Goal: Communication & Community: Answer question/provide support

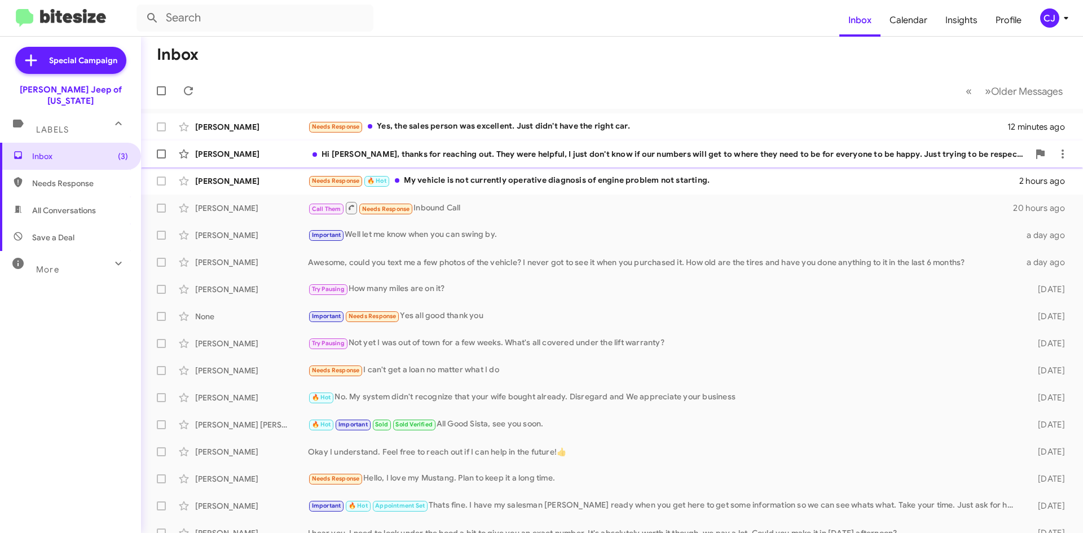
click at [428, 153] on div "Hi [PERSON_NAME], thanks for reaching out. They were helpful, I just don't know…" at bounding box center [668, 153] width 721 height 11
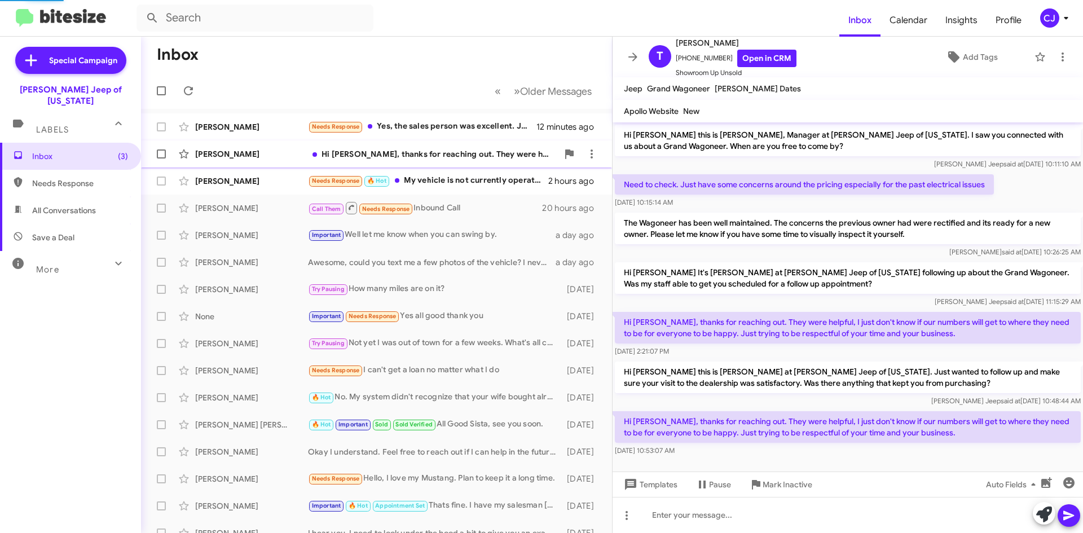
scroll to position [7, 0]
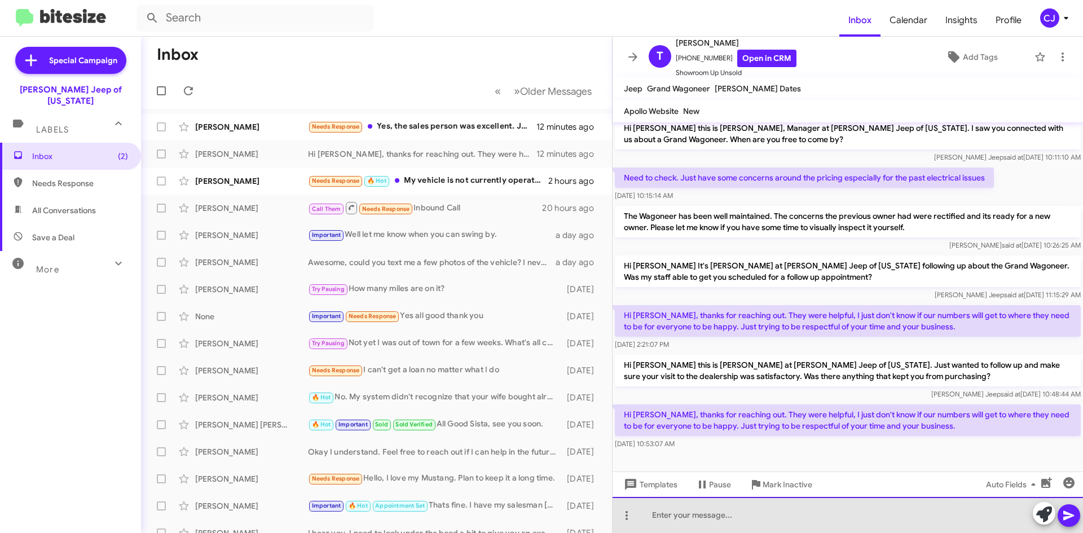
click at [659, 520] on div at bounding box center [848, 515] width 470 height 36
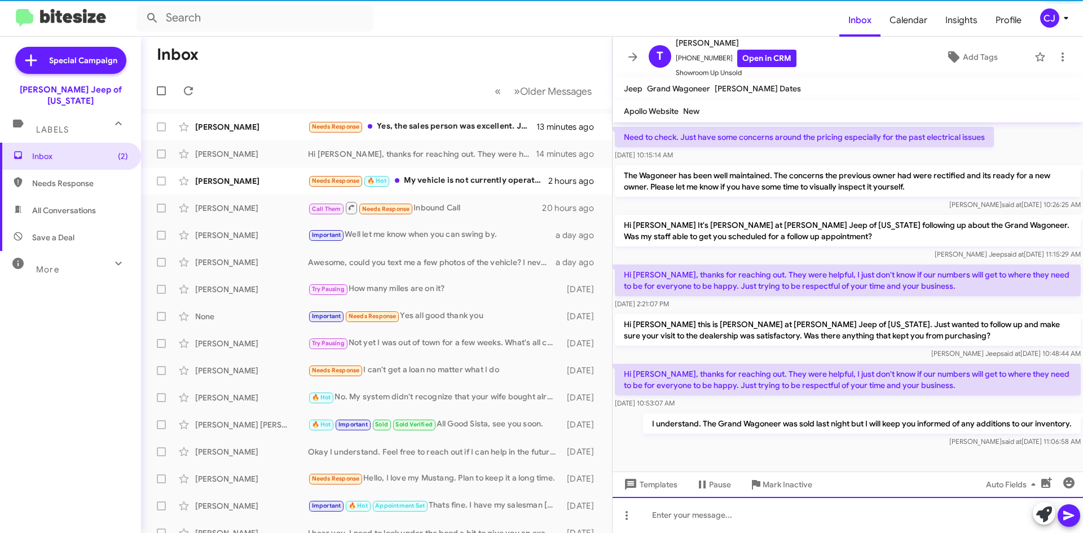
scroll to position [48, 0]
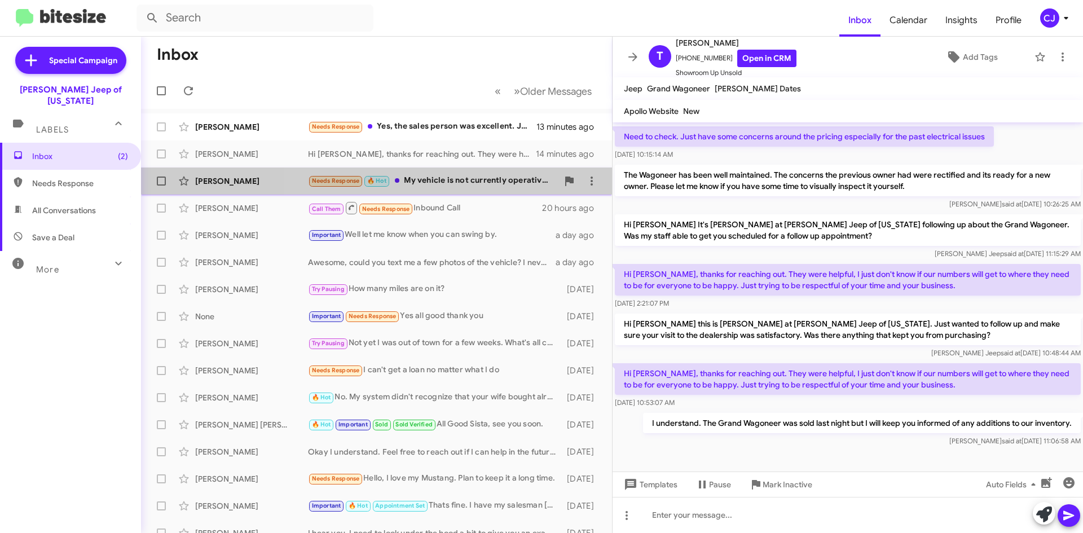
click at [475, 175] on div "Needs Response 🔥 Hot My vehicle is not currently operative diagnosis of engine …" at bounding box center [433, 180] width 250 height 13
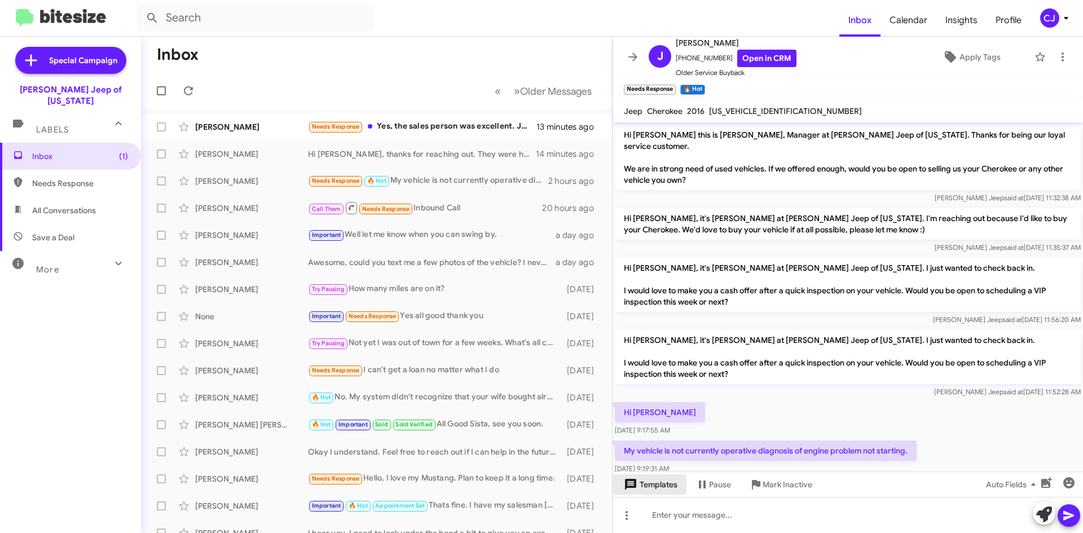
click at [663, 488] on span "Templates" at bounding box center [650, 484] width 56 height 20
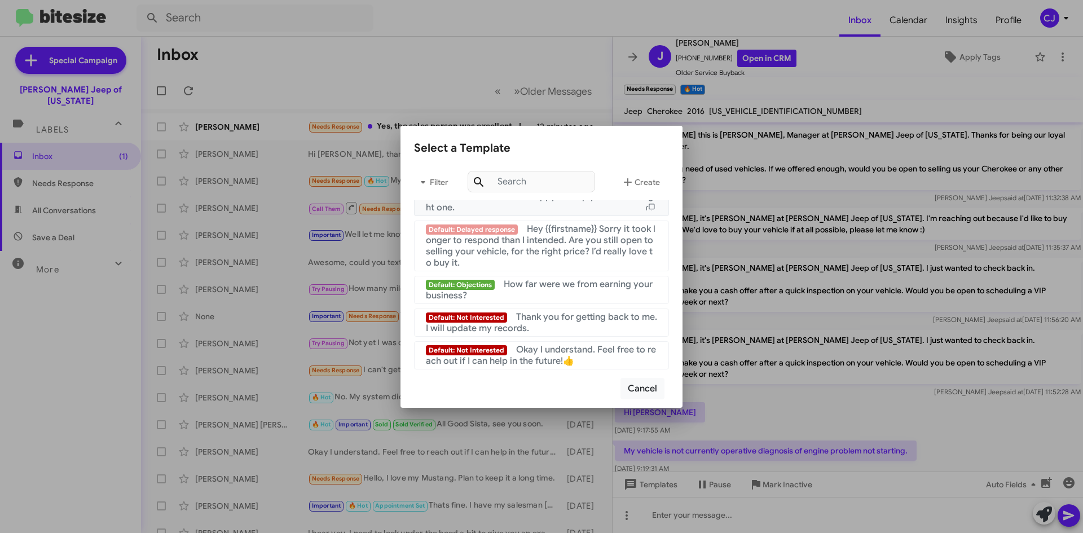
scroll to position [757, 0]
click at [558, 348] on span "Okay I understand. Feel free to reach out if I can help in the future!👍" at bounding box center [541, 355] width 230 height 23
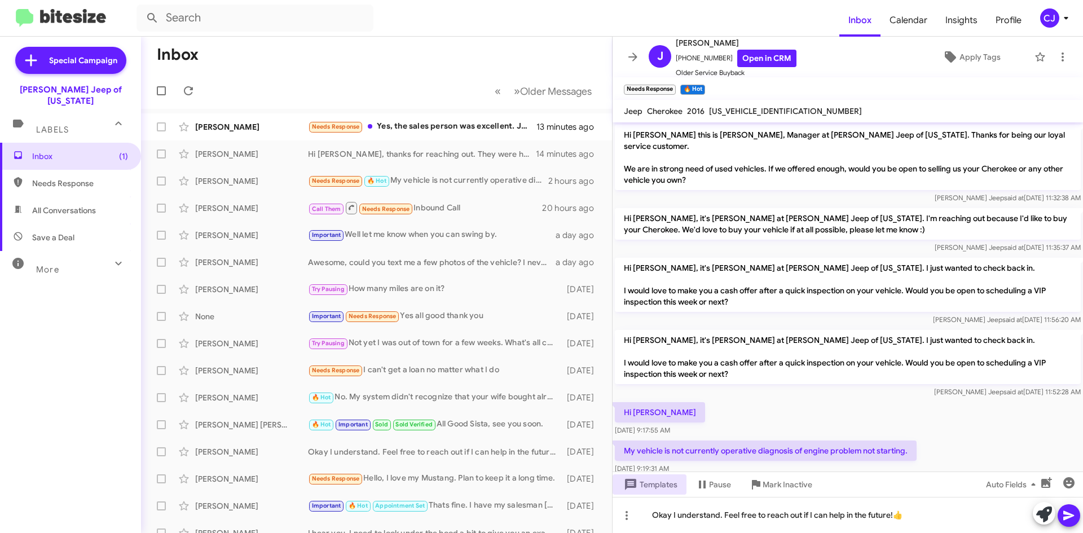
click at [1073, 514] on icon at bounding box center [1069, 516] width 14 height 14
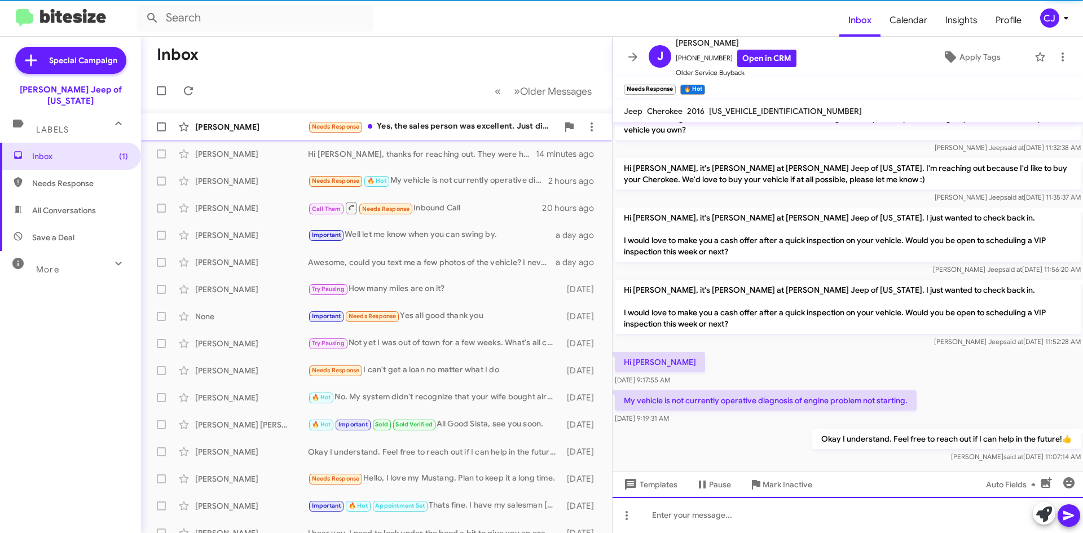
scroll to position [52, 0]
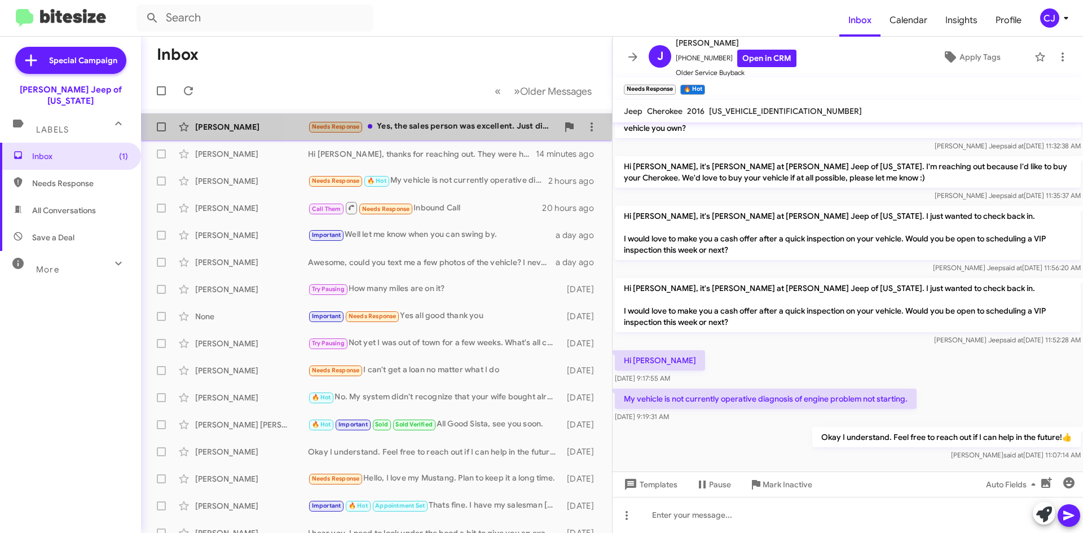
click at [485, 121] on div "Needs Response Yes, the sales person was excellent. Just didn't have the right …" at bounding box center [433, 126] width 250 height 13
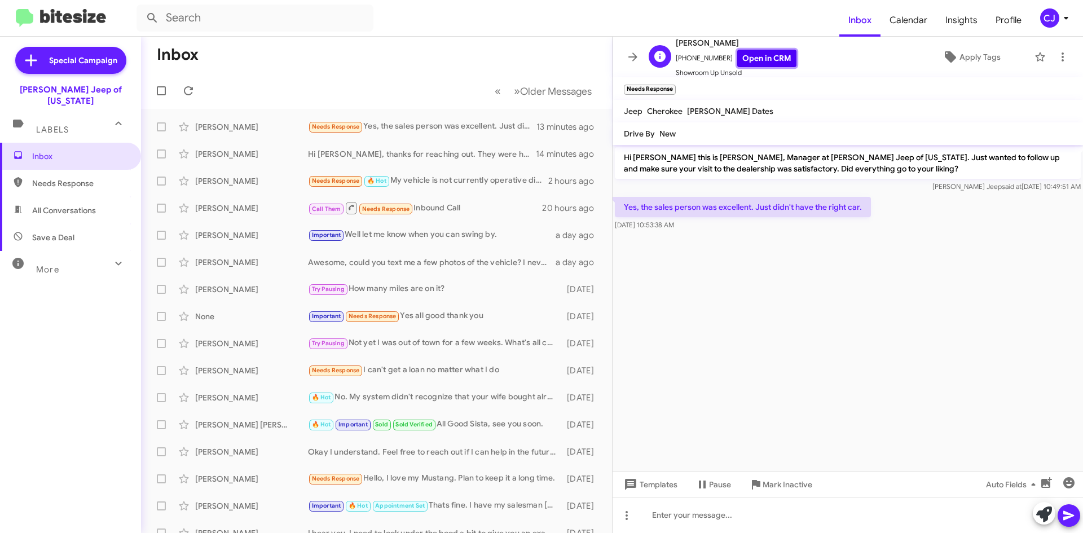
click at [754, 60] on link "Open in CRM" at bounding box center [766, 58] width 59 height 17
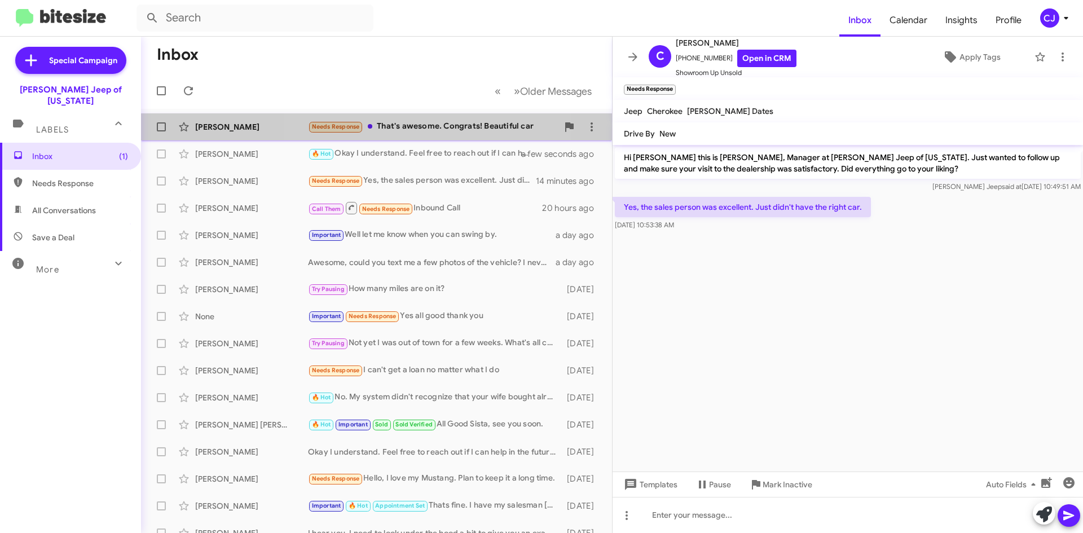
click at [406, 126] on div "Needs Response That's awesome. Congrats! Beautiful car" at bounding box center [433, 126] width 250 height 13
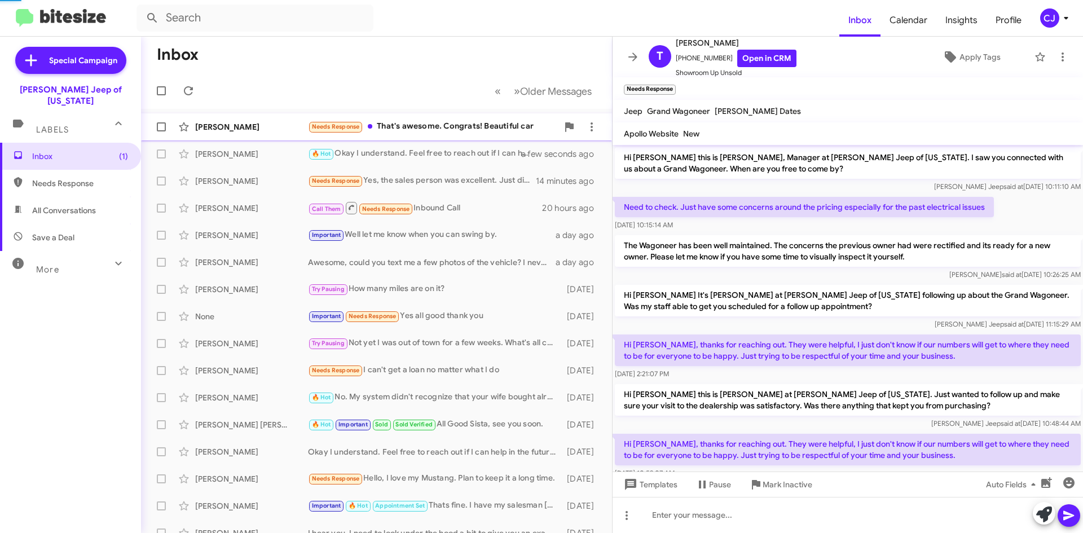
scroll to position [112, 0]
